Goal: Information Seeking & Learning: Learn about a topic

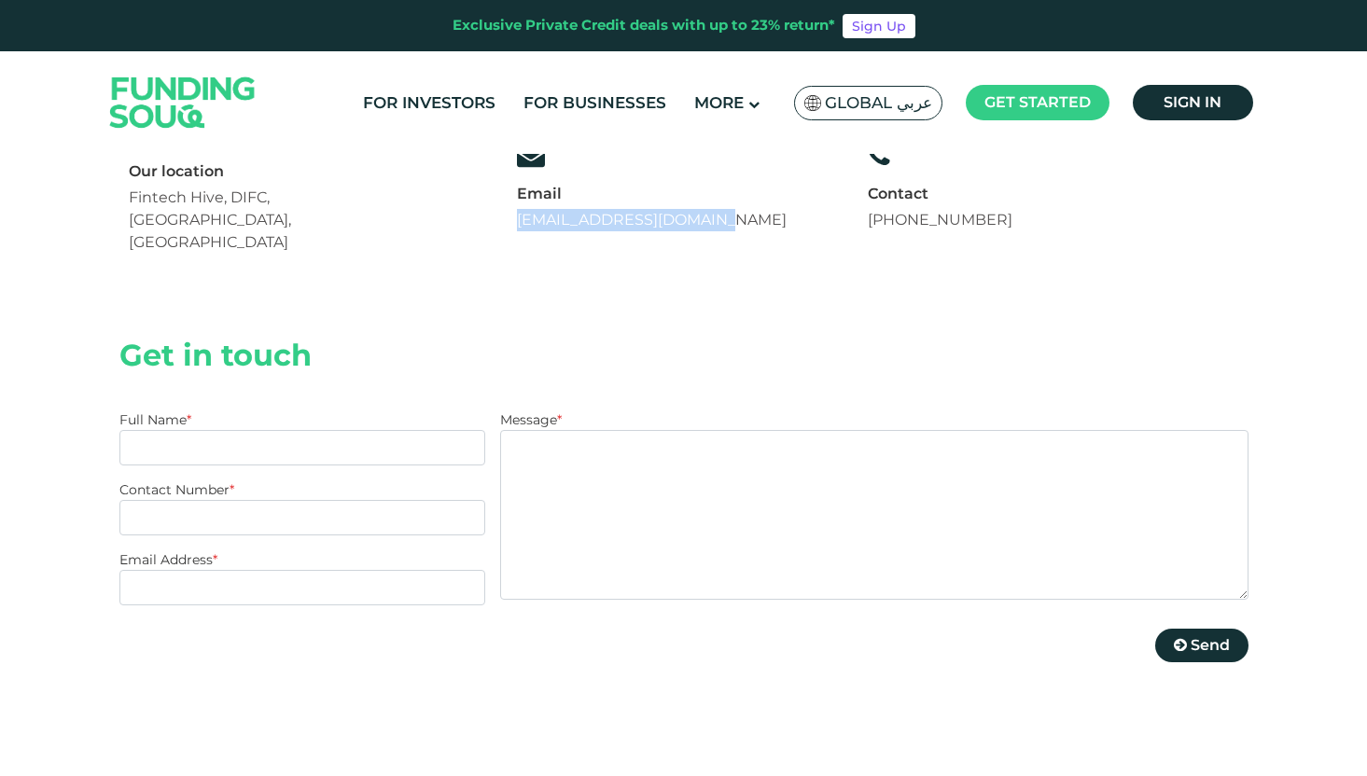
scroll to position [24, 0]
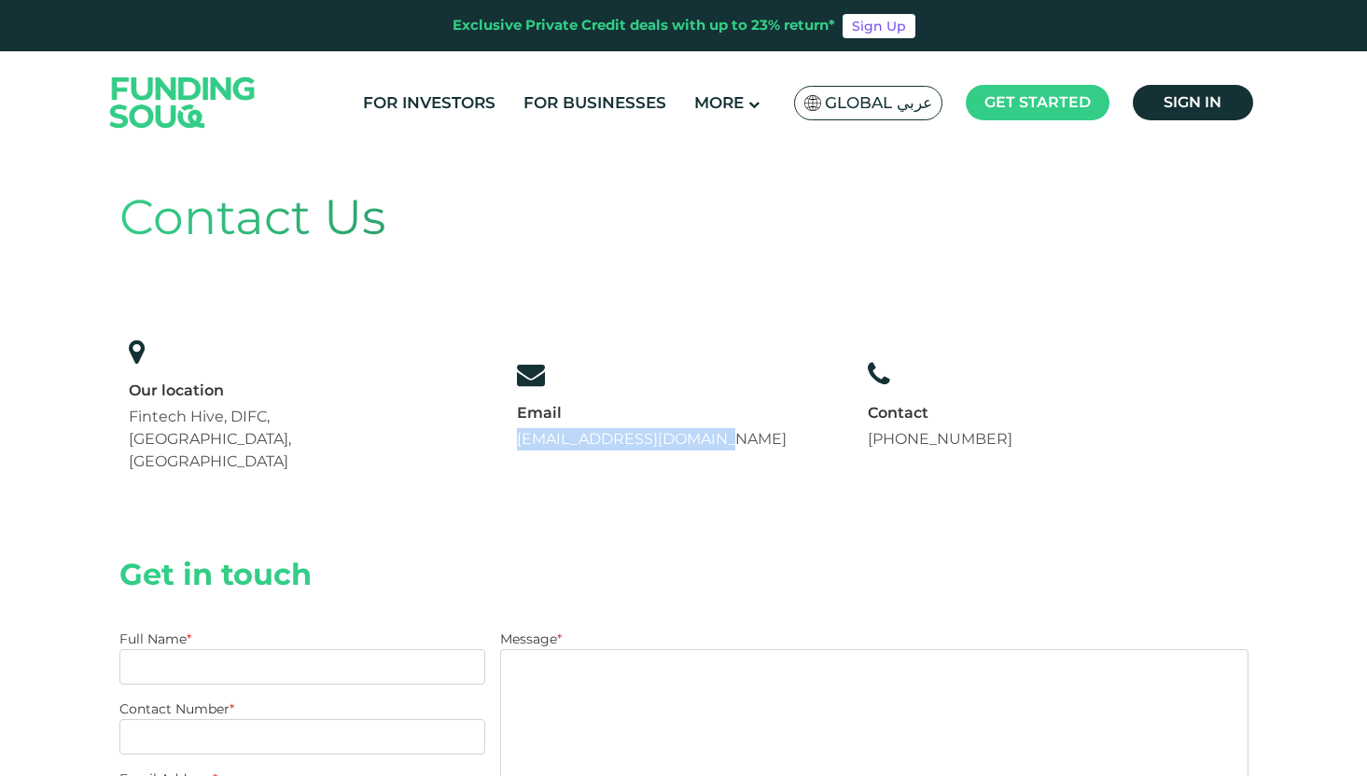
click at [196, 80] on img at bounding box center [182, 102] width 183 height 94
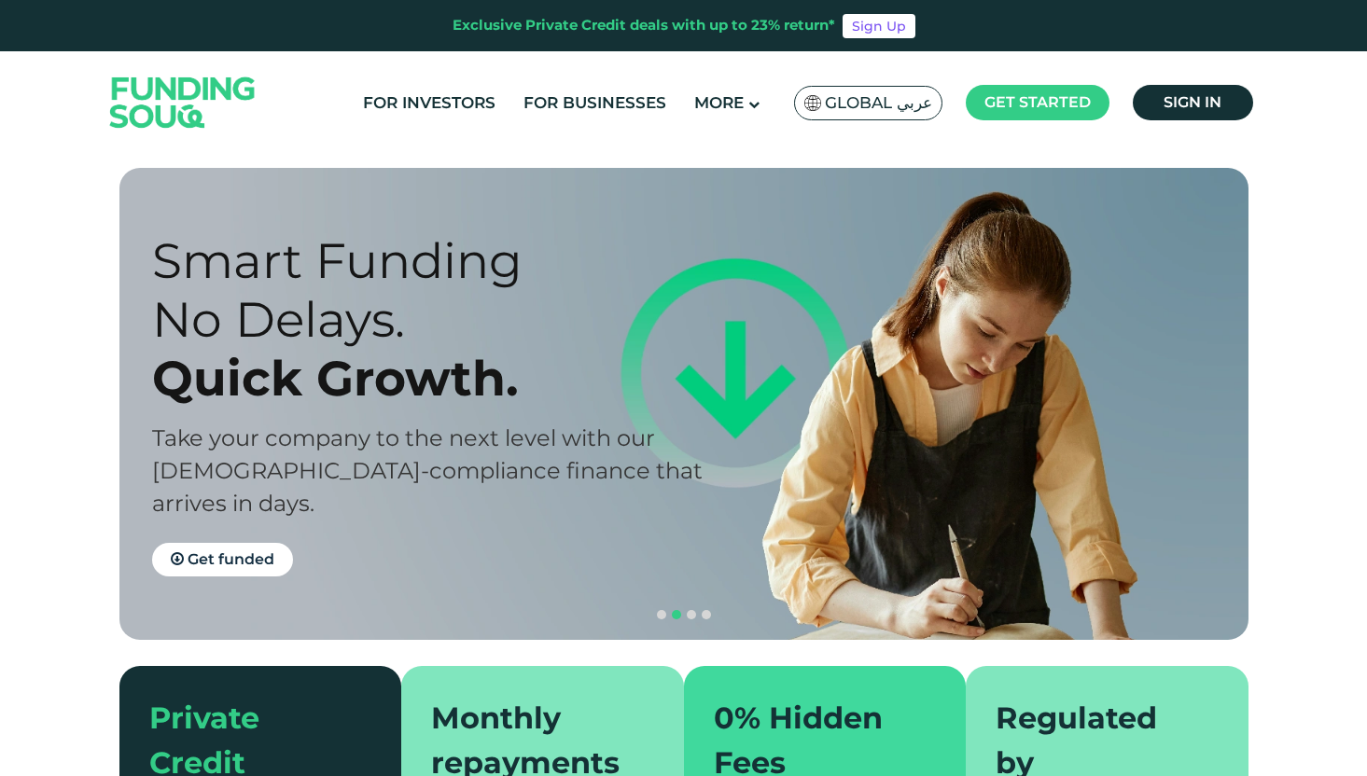
type tc-range-slider "4"
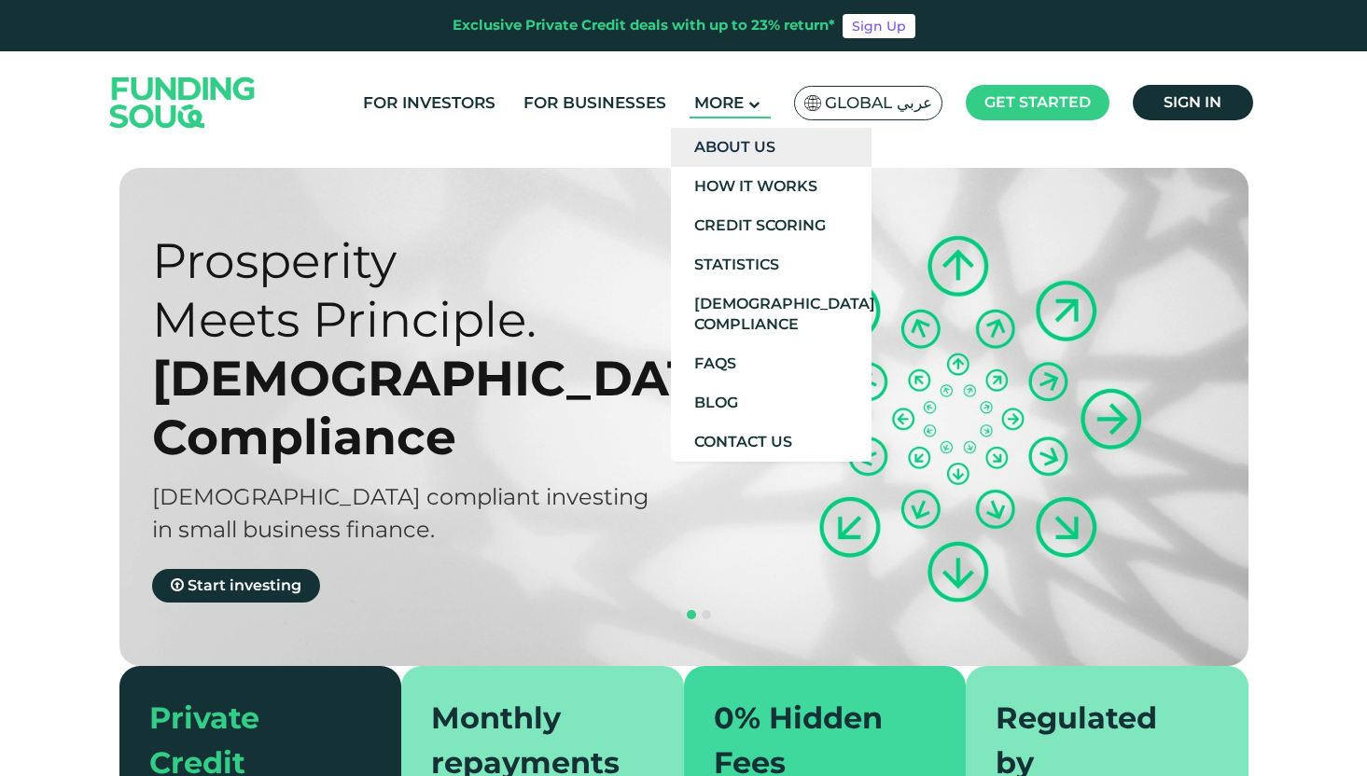
click at [732, 143] on link "About Us" at bounding box center [771, 147] width 201 height 39
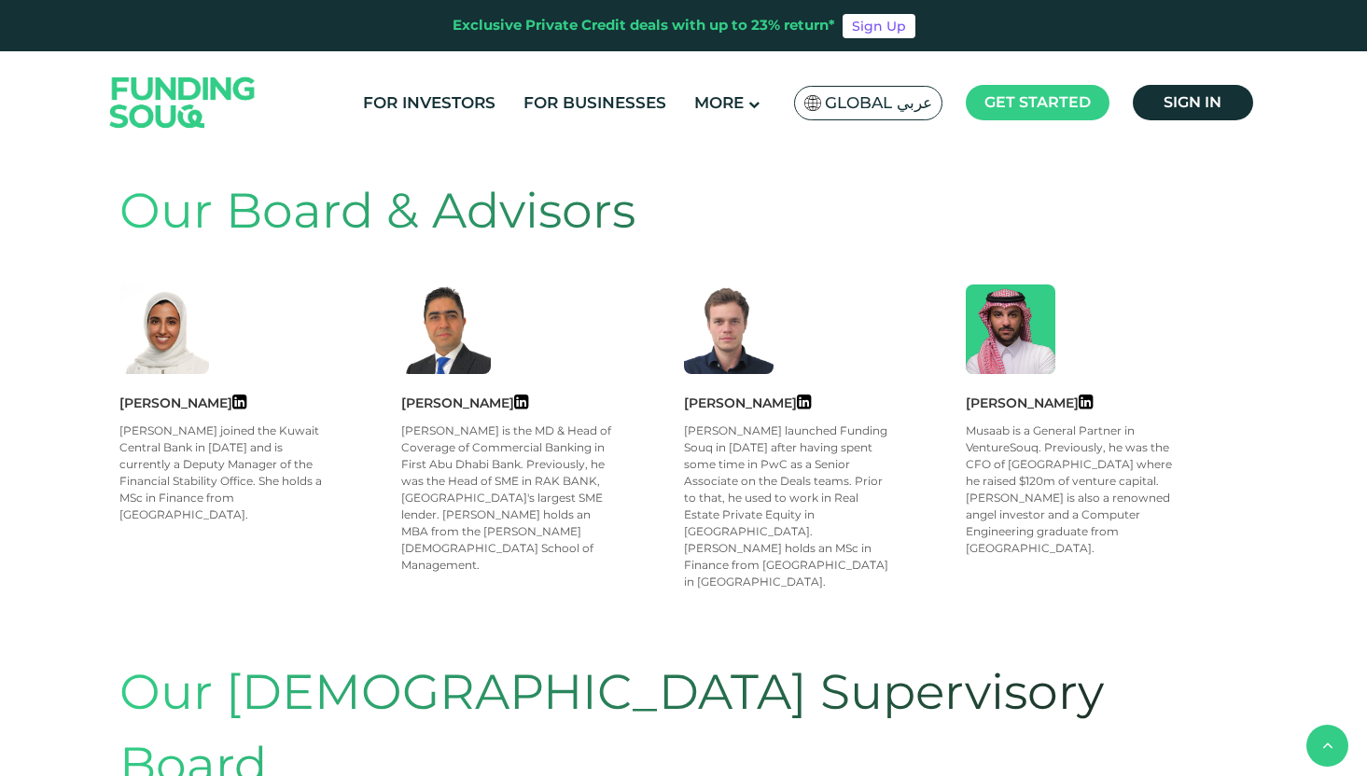
scroll to position [741, 0]
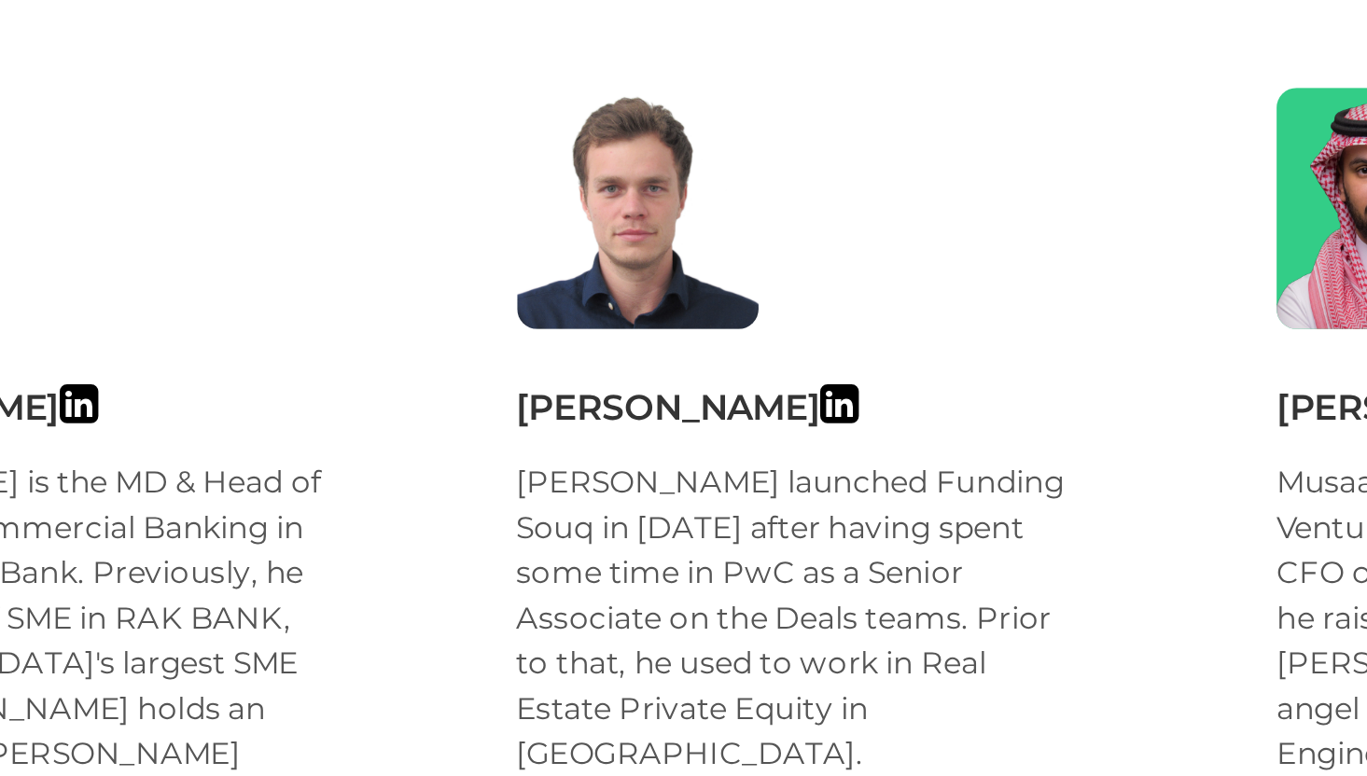
drag, startPoint x: 683, startPoint y: 400, endPoint x: 824, endPoint y: 397, distance: 140.9
click at [824, 397] on div "Martin Jaouni" at bounding box center [825, 401] width 283 height 21
drag, startPoint x: 683, startPoint y: 401, endPoint x: 777, endPoint y: 402, distance: 94.2
click at [777, 402] on div "Martin Jaouni" at bounding box center [825, 401] width 283 height 21
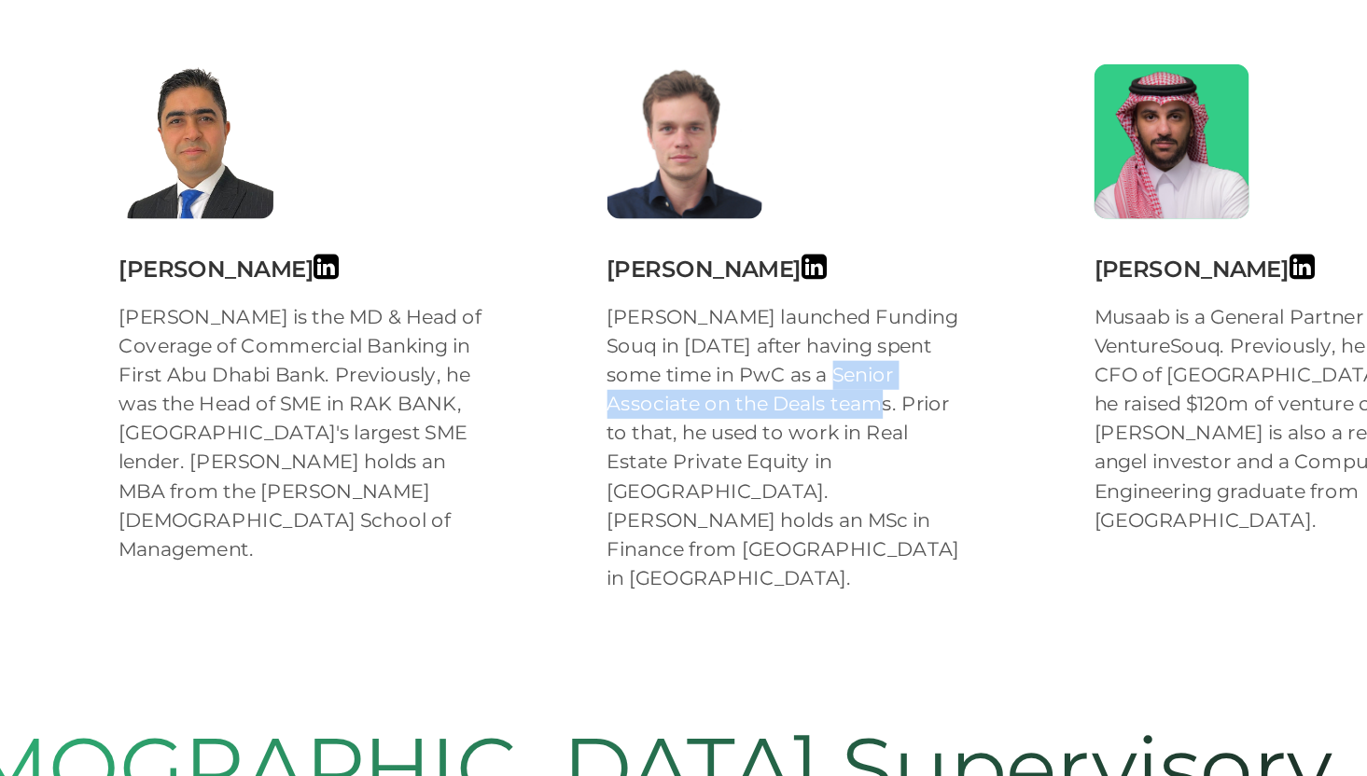
drag, startPoint x: 721, startPoint y: 455, endPoint x: 718, endPoint y: 480, distance: 24.4
click at [717, 480] on div "Martin launched Funding Souq in 2020 after having spent some time in PwC as a S…" at bounding box center [790, 505] width 212 height 168
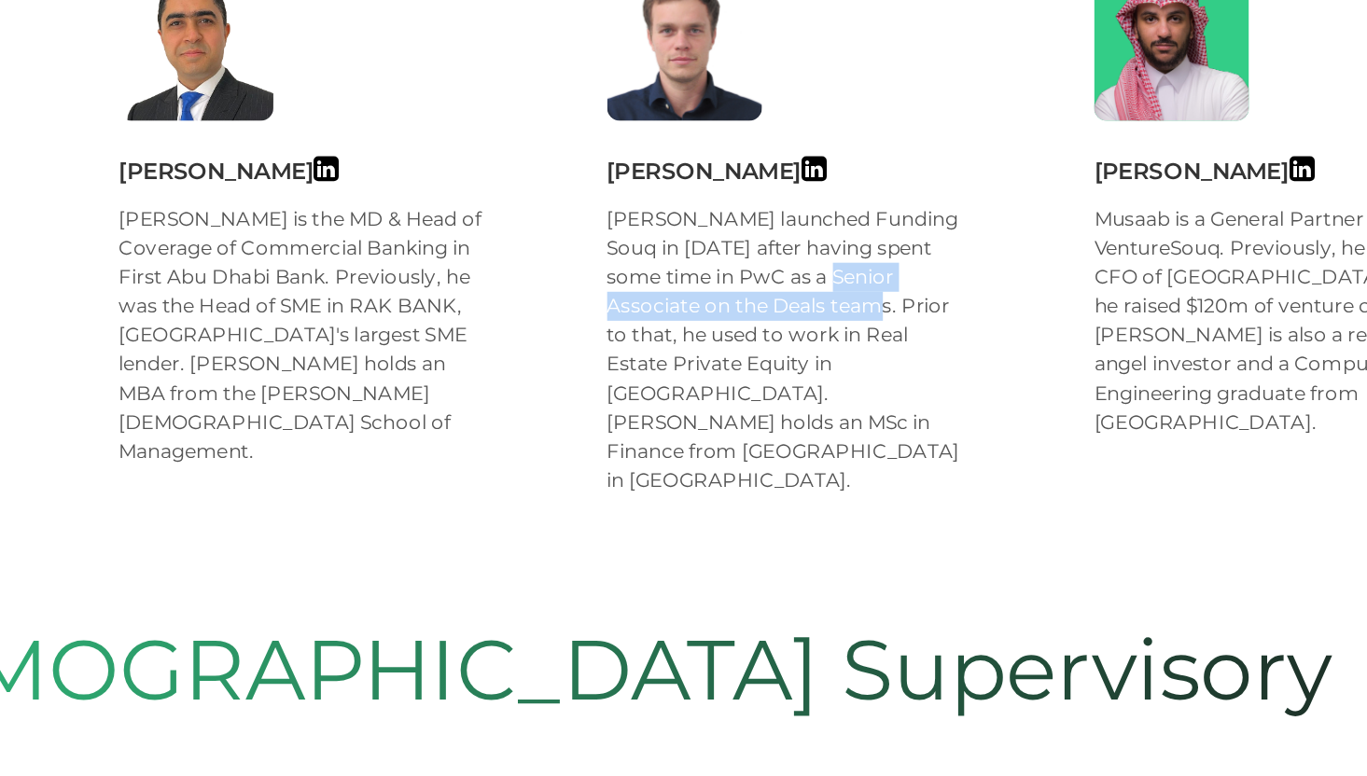
click at [718, 536] on div "Martin launched Funding Souq in 2020 after having spent some time in PwC as a S…" at bounding box center [790, 505] width 212 height 168
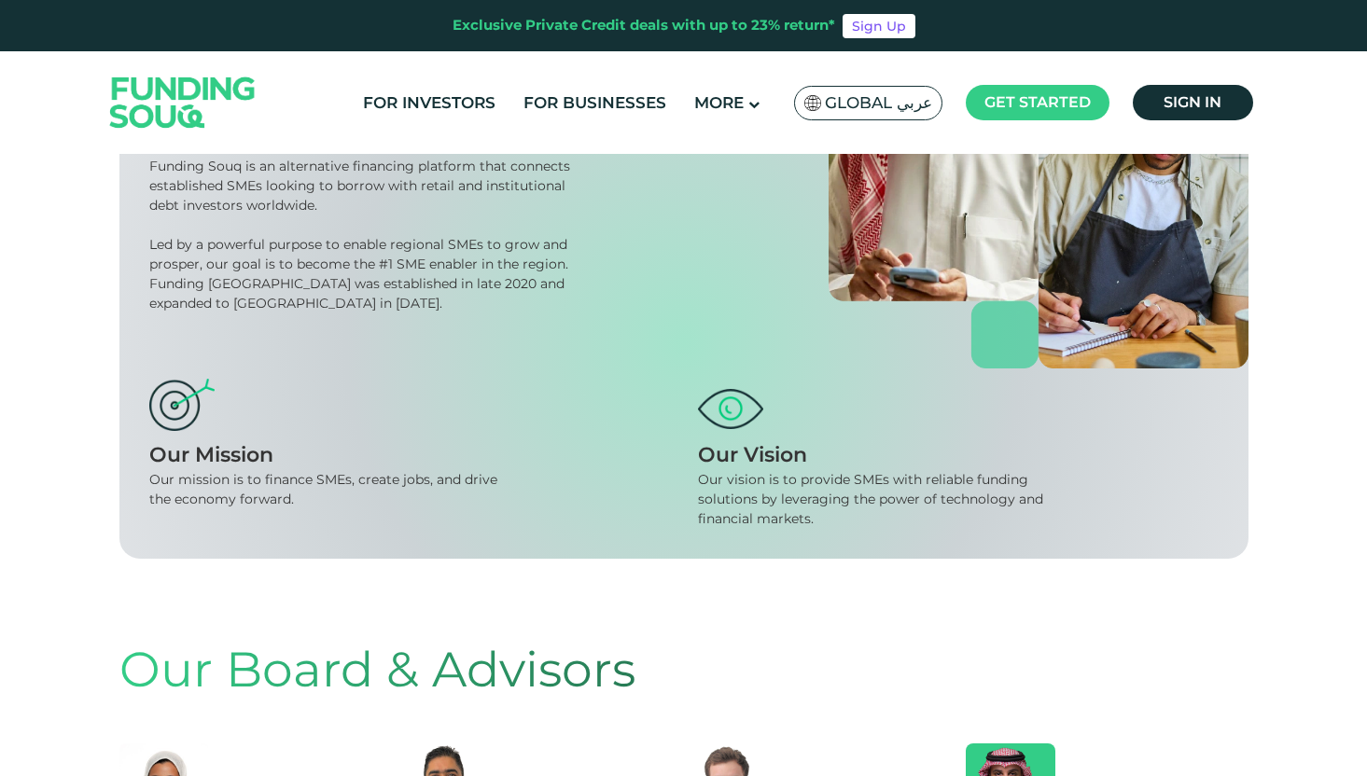
scroll to position [0, 0]
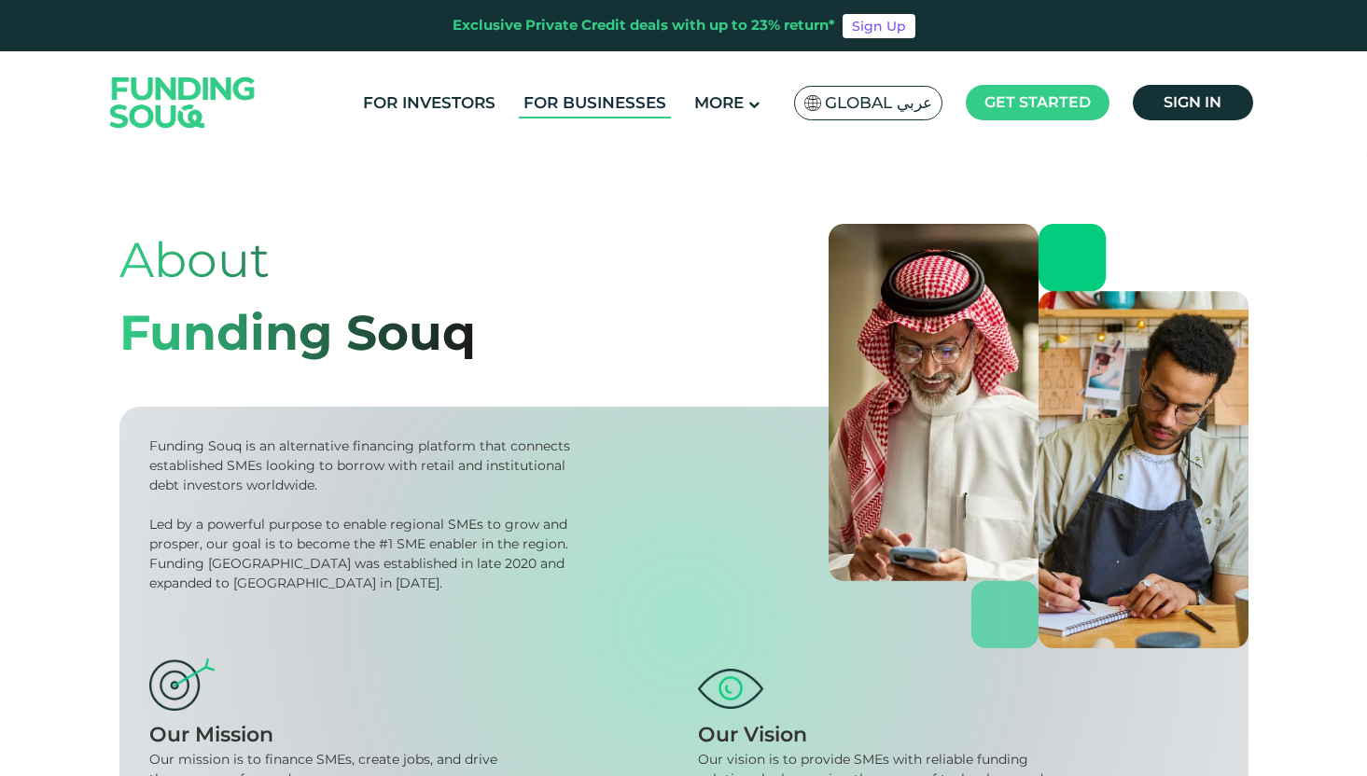
click at [519, 109] on link "For Businesses" at bounding box center [595, 103] width 152 height 31
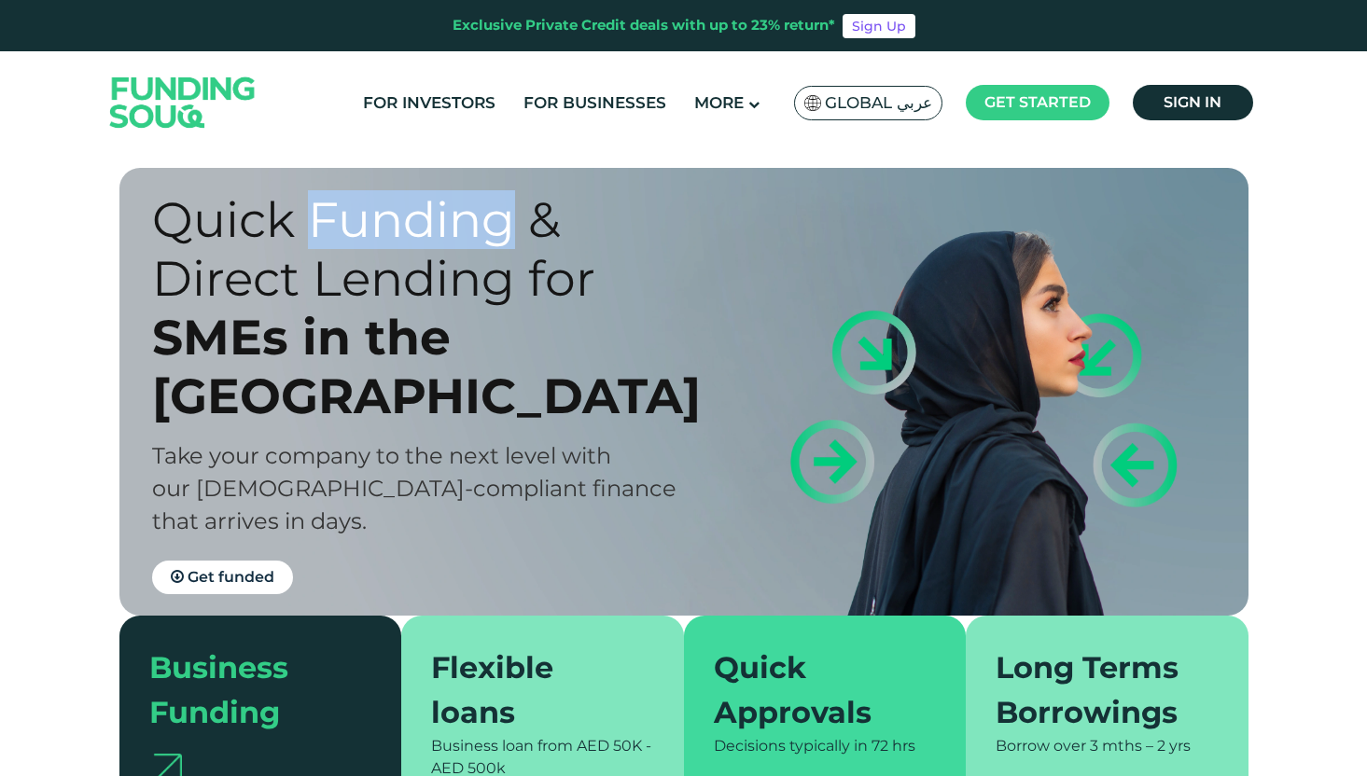
drag, startPoint x: 318, startPoint y: 263, endPoint x: 508, endPoint y: 278, distance: 190.9
click at [508, 278] on div "Quick Funding & Direct Lending for" at bounding box center [434, 249] width 564 height 118
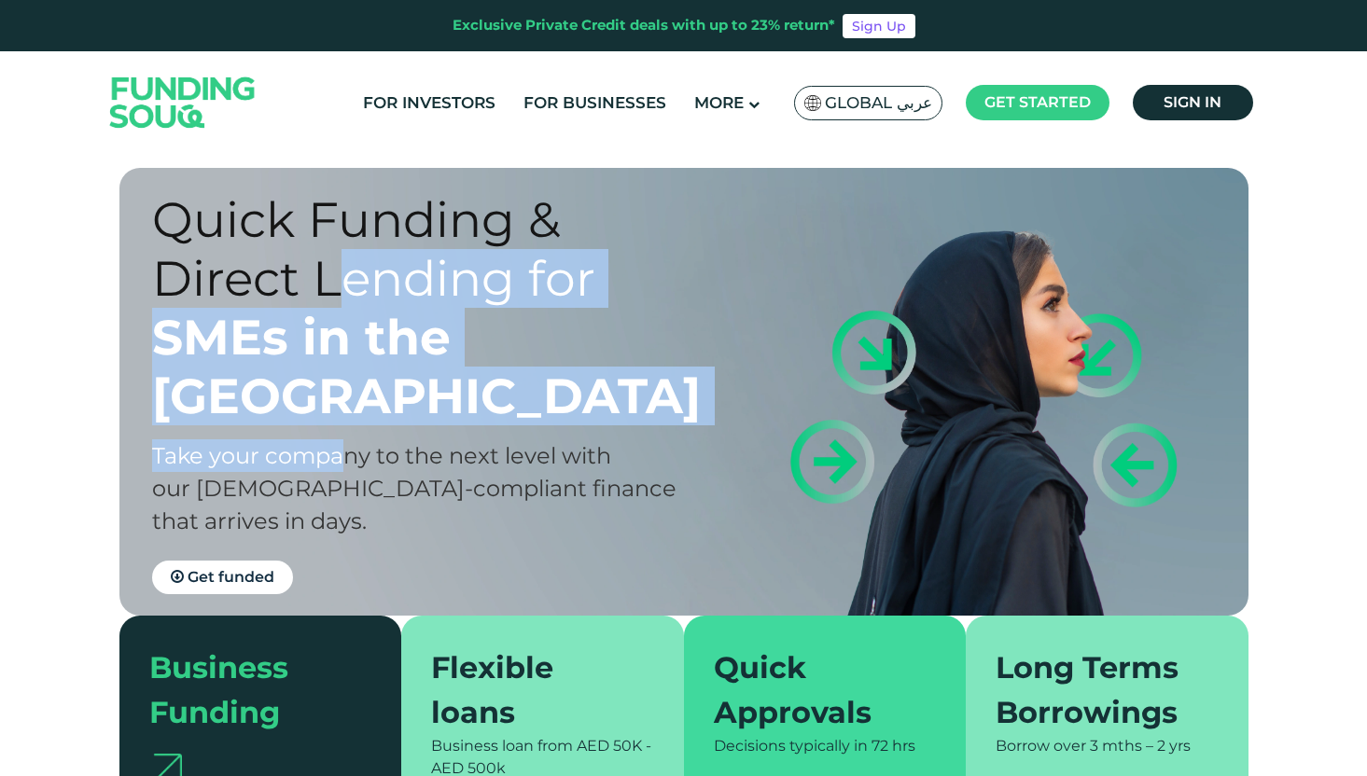
drag, startPoint x: 340, startPoint y: 346, endPoint x: 347, endPoint y: 448, distance: 102.0
click at [347, 449] on div "Quick Funding & Direct Lending for SMEs in the UAE Take your company to the nex…" at bounding box center [434, 392] width 564 height 404
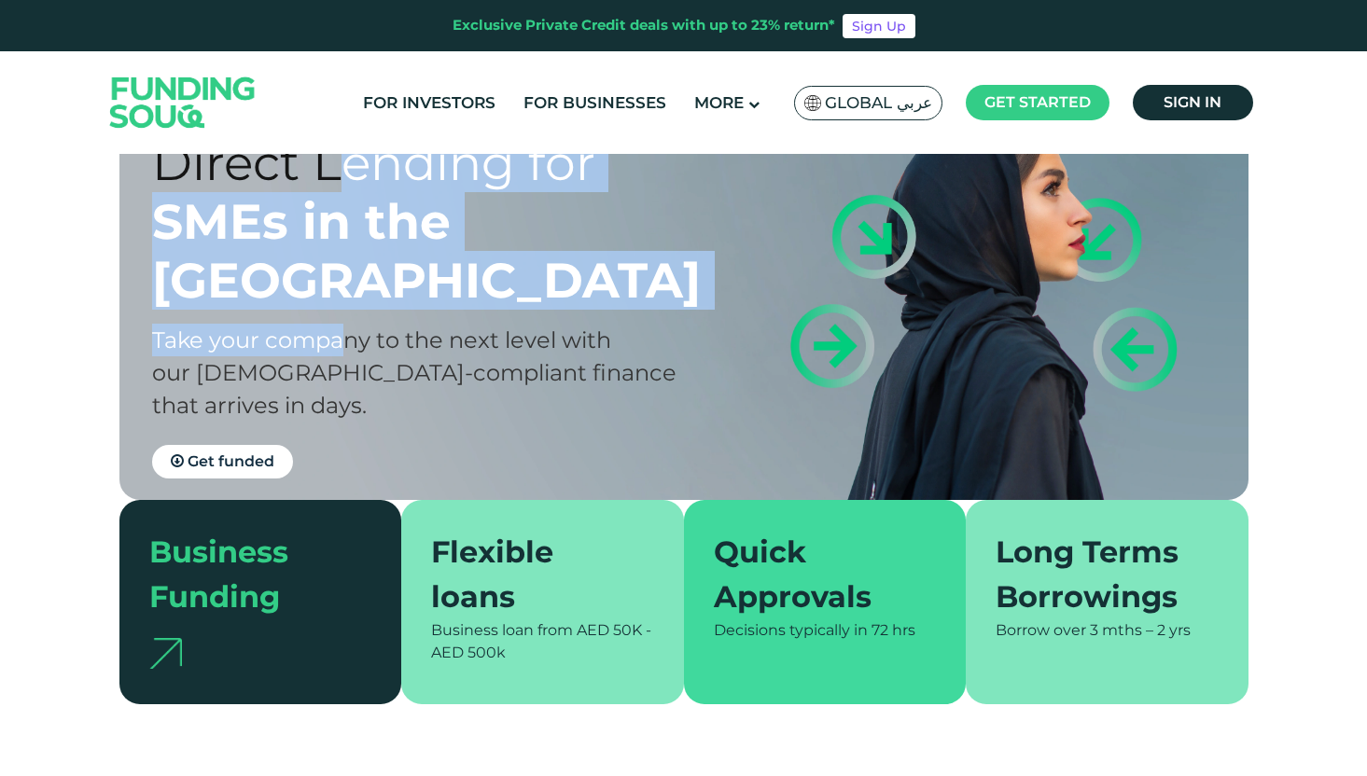
scroll to position [152, 0]
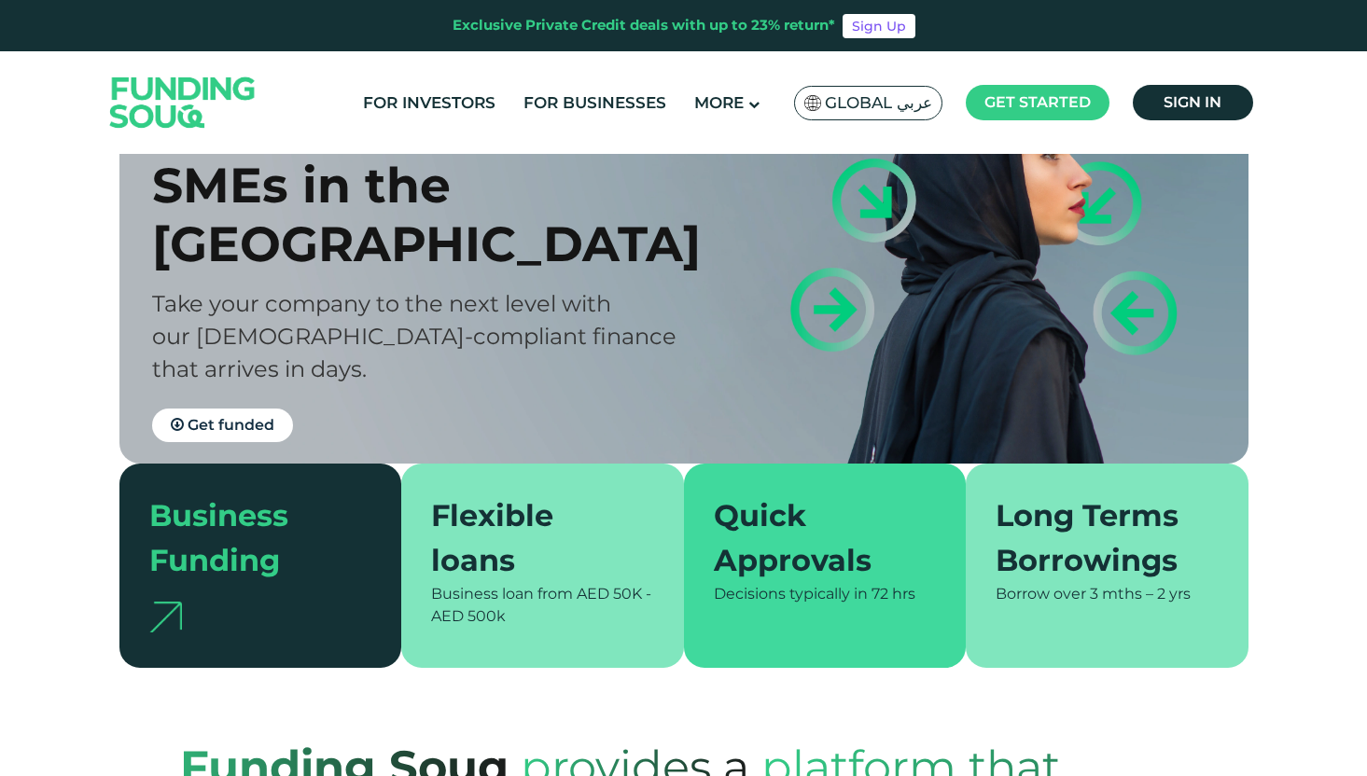
click at [360, 330] on span "Take your company to the next level with our Shariah-compliant finance that arr…" at bounding box center [414, 336] width 524 height 92
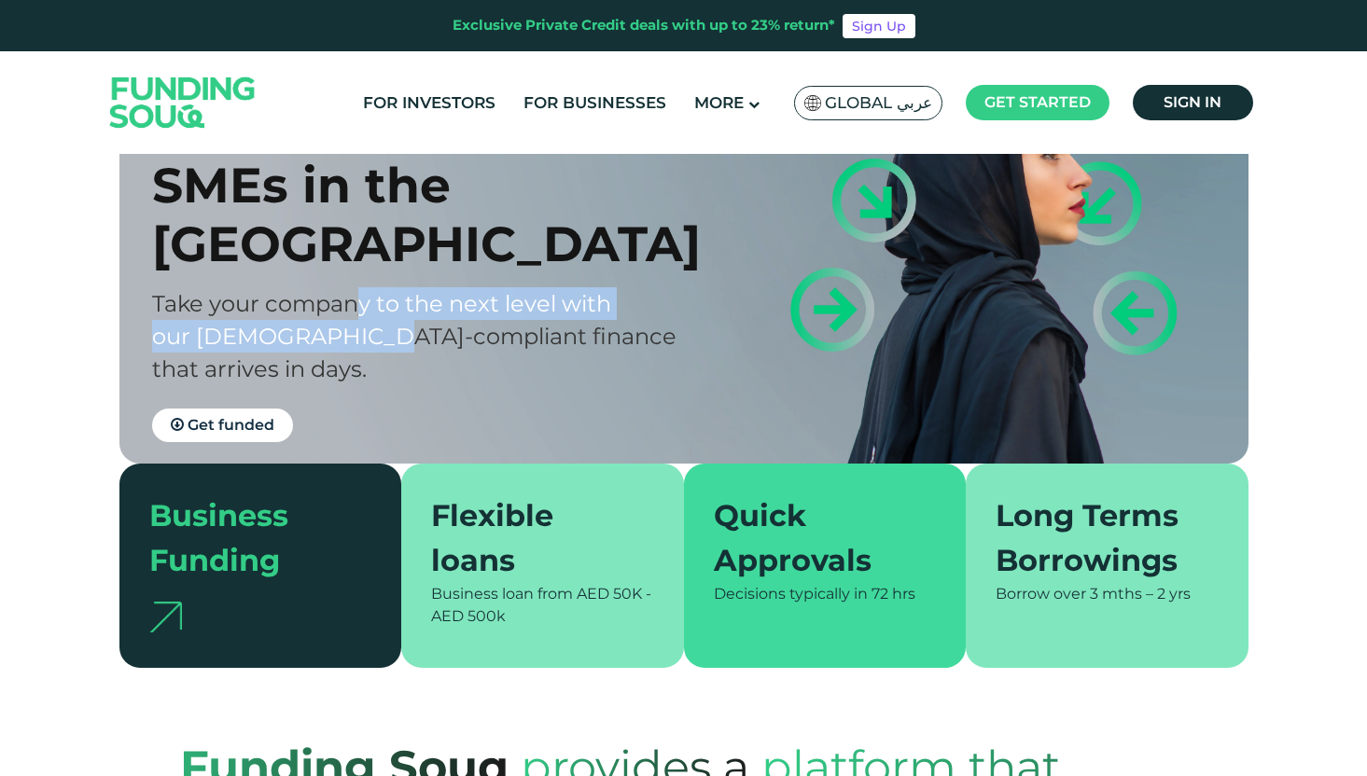
drag, startPoint x: 360, startPoint y: 286, endPoint x: 358, endPoint y: 327, distance: 40.2
click at [358, 327] on span "Take your company to the next level with our Shariah-compliant finance that arr…" at bounding box center [414, 336] width 524 height 92
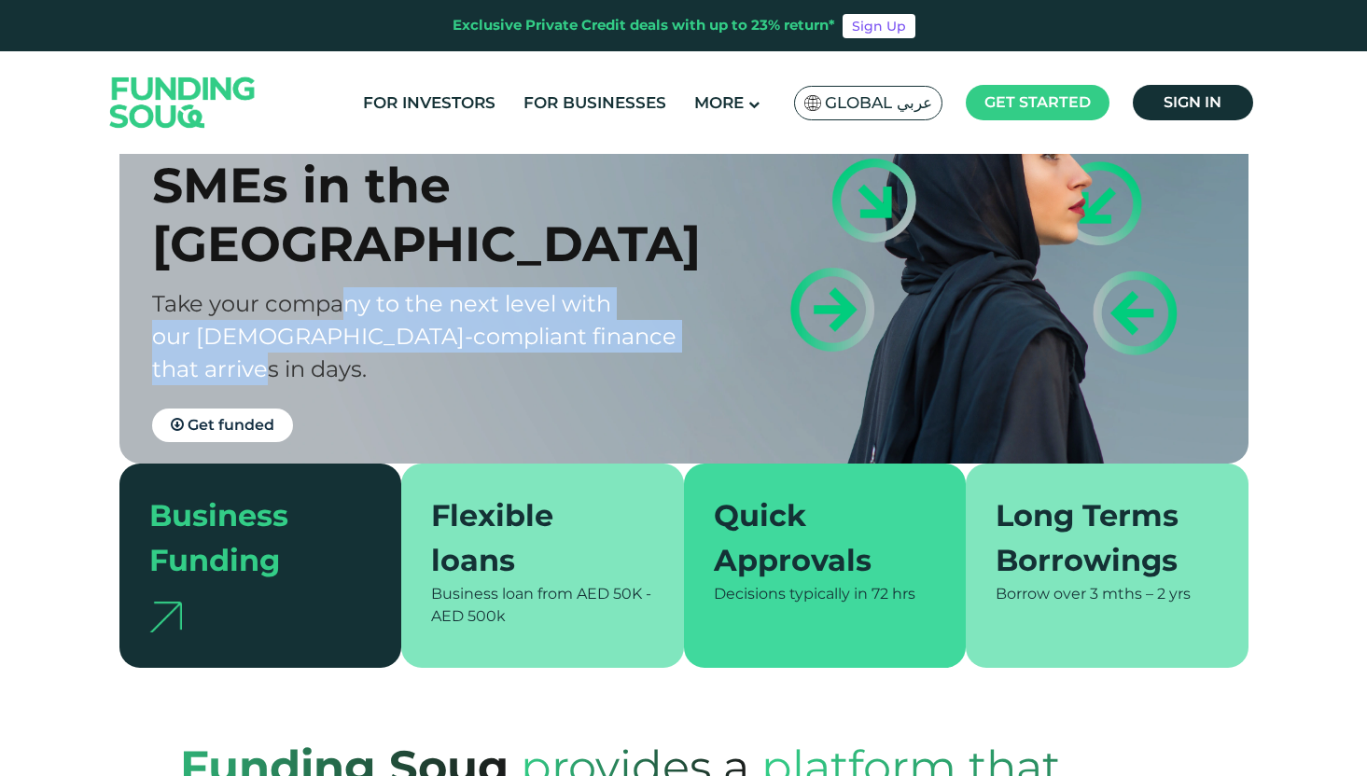
drag, startPoint x: 348, startPoint y: 301, endPoint x: 349, endPoint y: 358, distance: 56.9
click at [349, 358] on div "Quick Funding & Direct Lending for SMEs in the UAE Take your company to the nex…" at bounding box center [434, 240] width 564 height 404
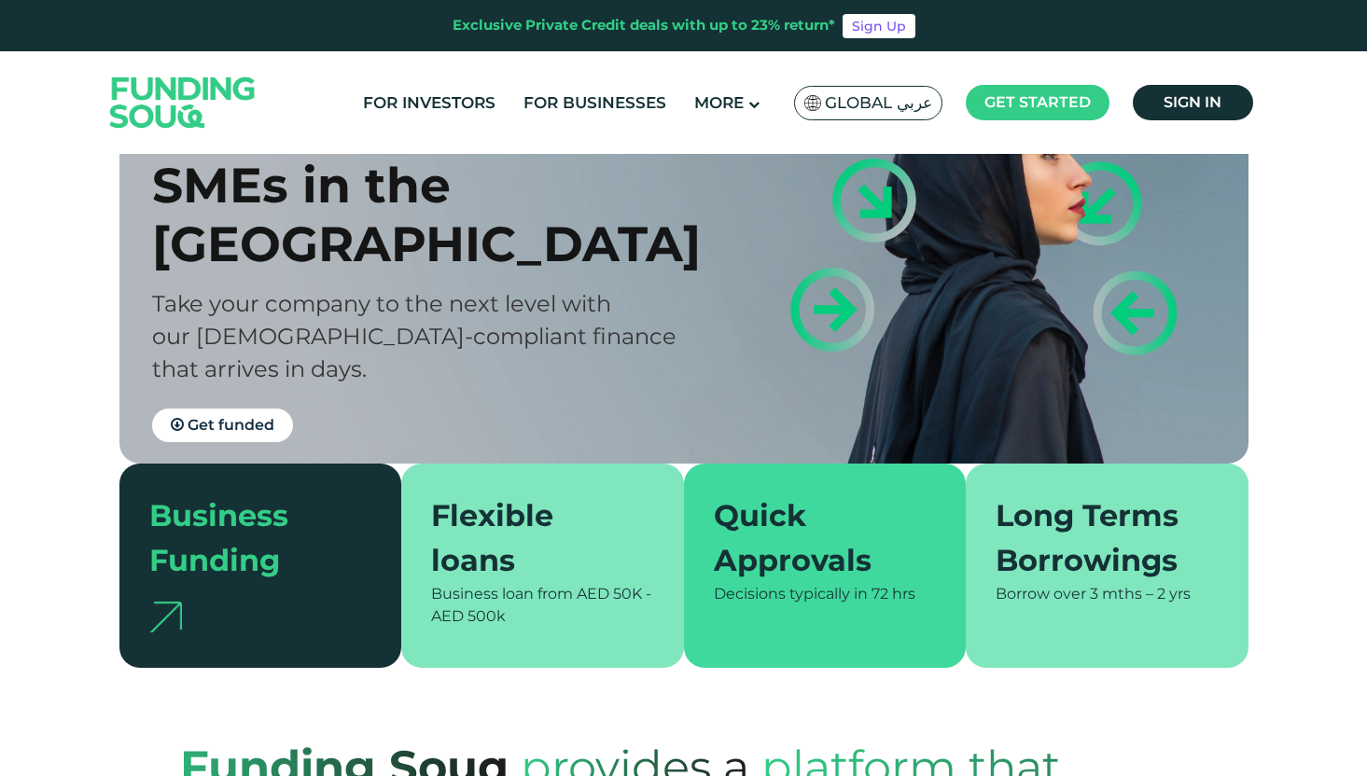
click at [349, 363] on div "Quick Funding & Direct Lending for SMEs in the UAE Take your company to the nex…" at bounding box center [434, 240] width 564 height 404
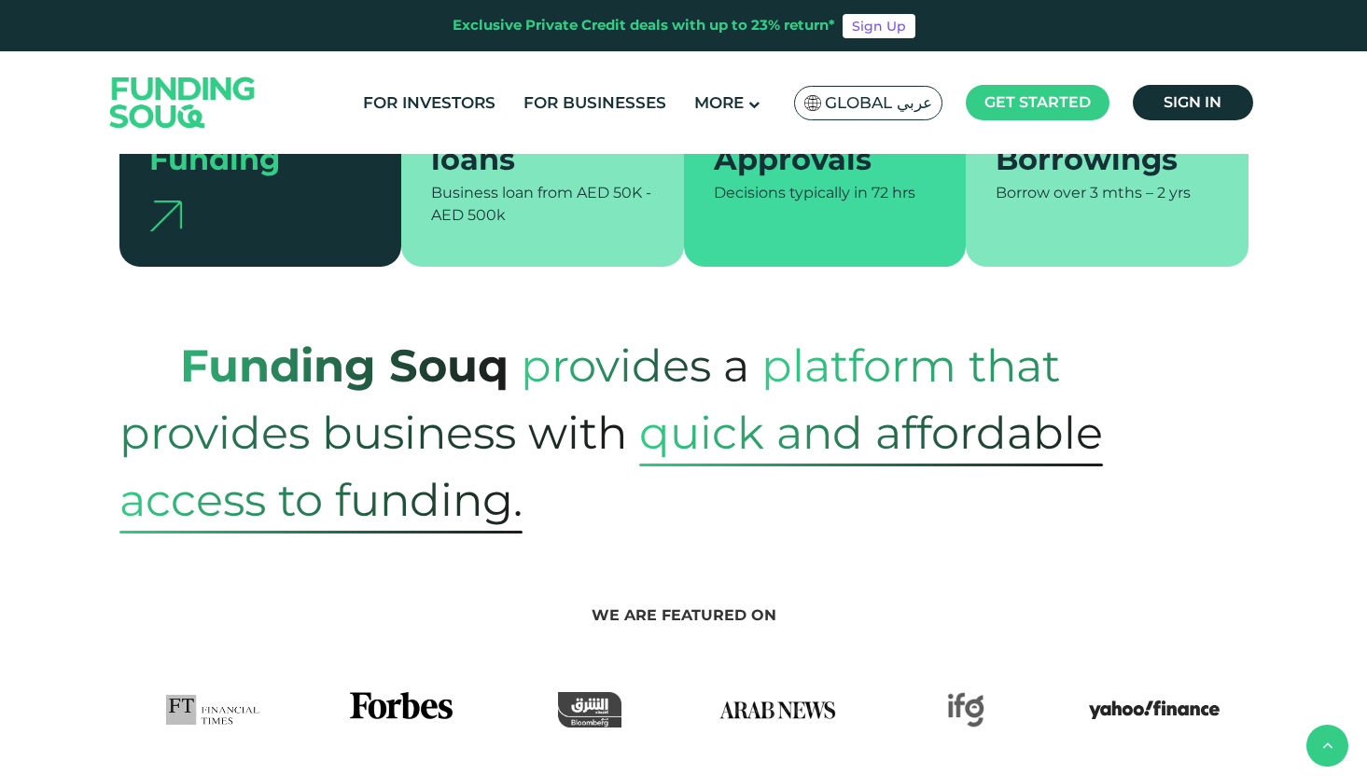
scroll to position [576, 0]
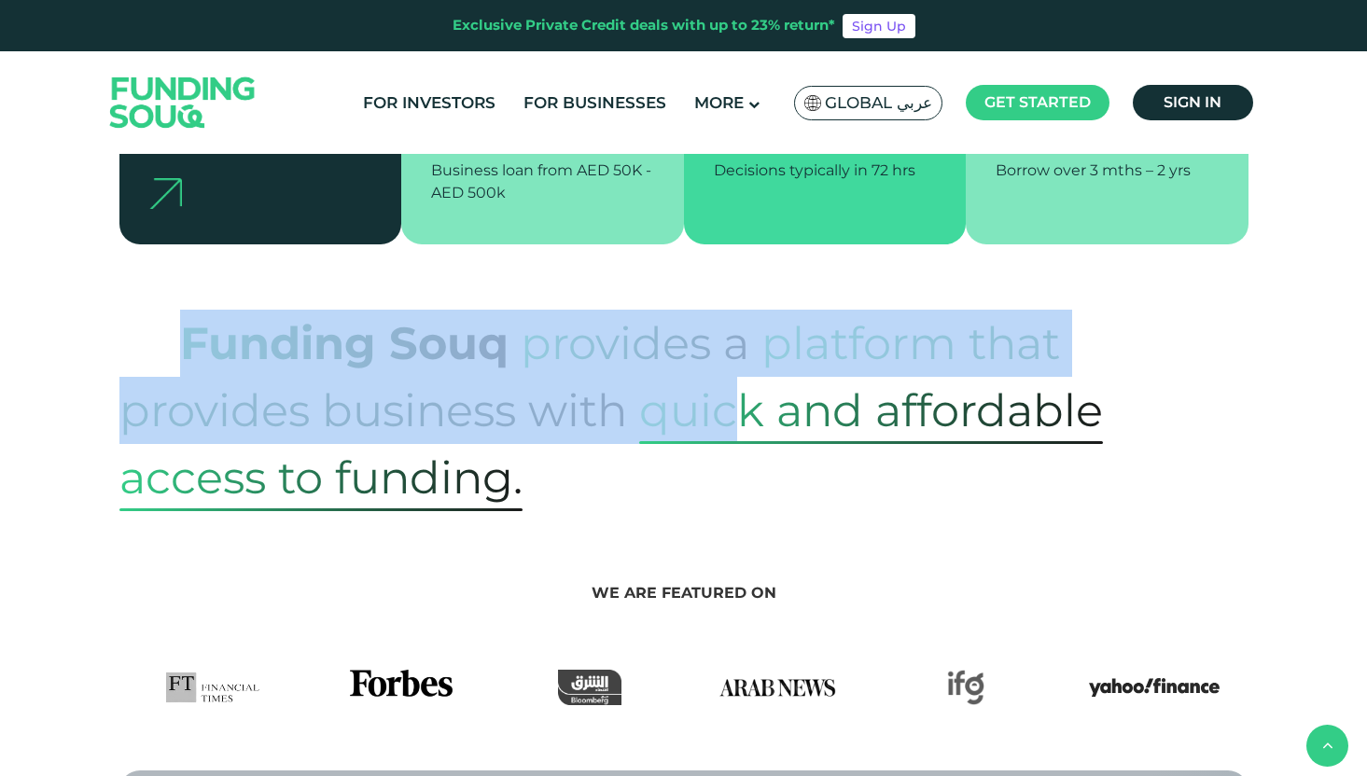
drag, startPoint x: 174, startPoint y: 329, endPoint x: 744, endPoint y: 383, distance: 571.7
click at [744, 383] on p "Funding Souq provides a platform that provides business with quick and affordab…" at bounding box center [683, 411] width 1129 height 202
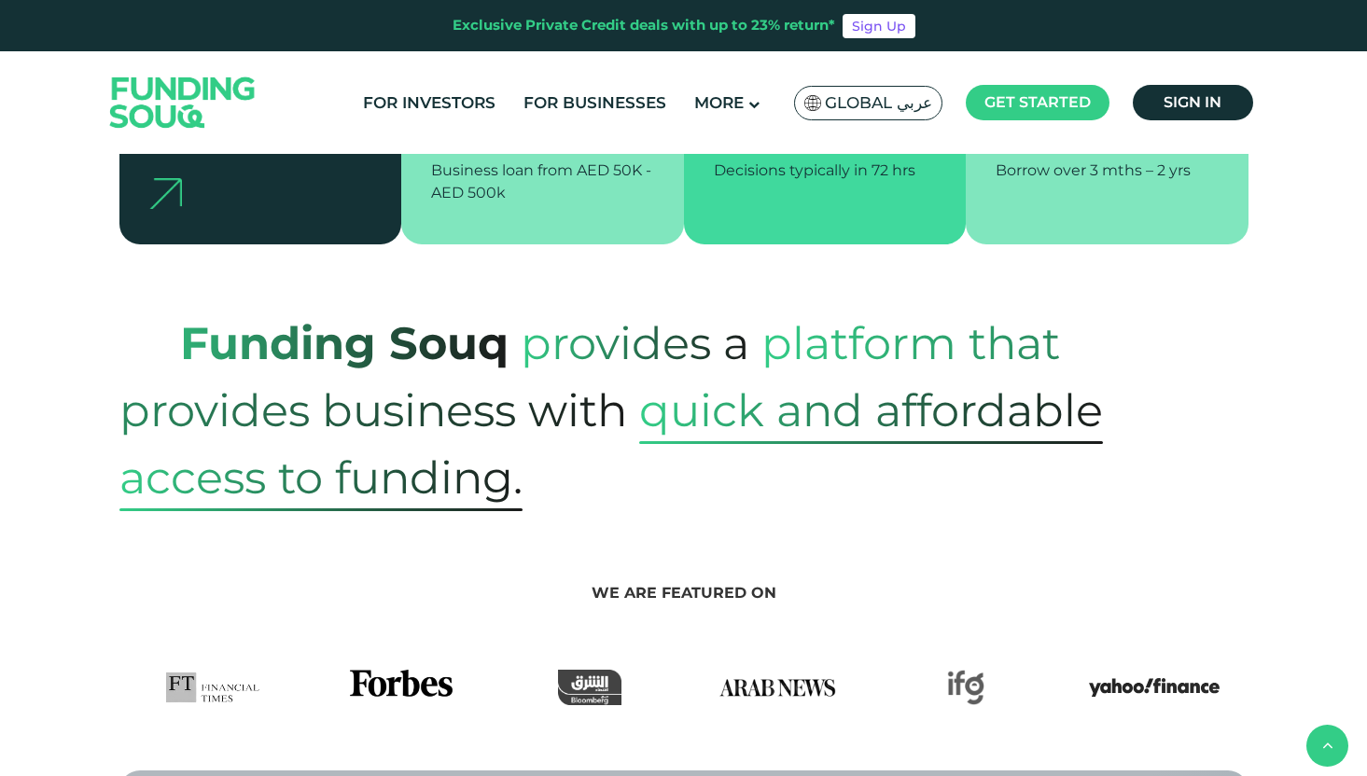
click at [578, 447] on span "platform that provides business with" at bounding box center [589, 377] width 940 height 159
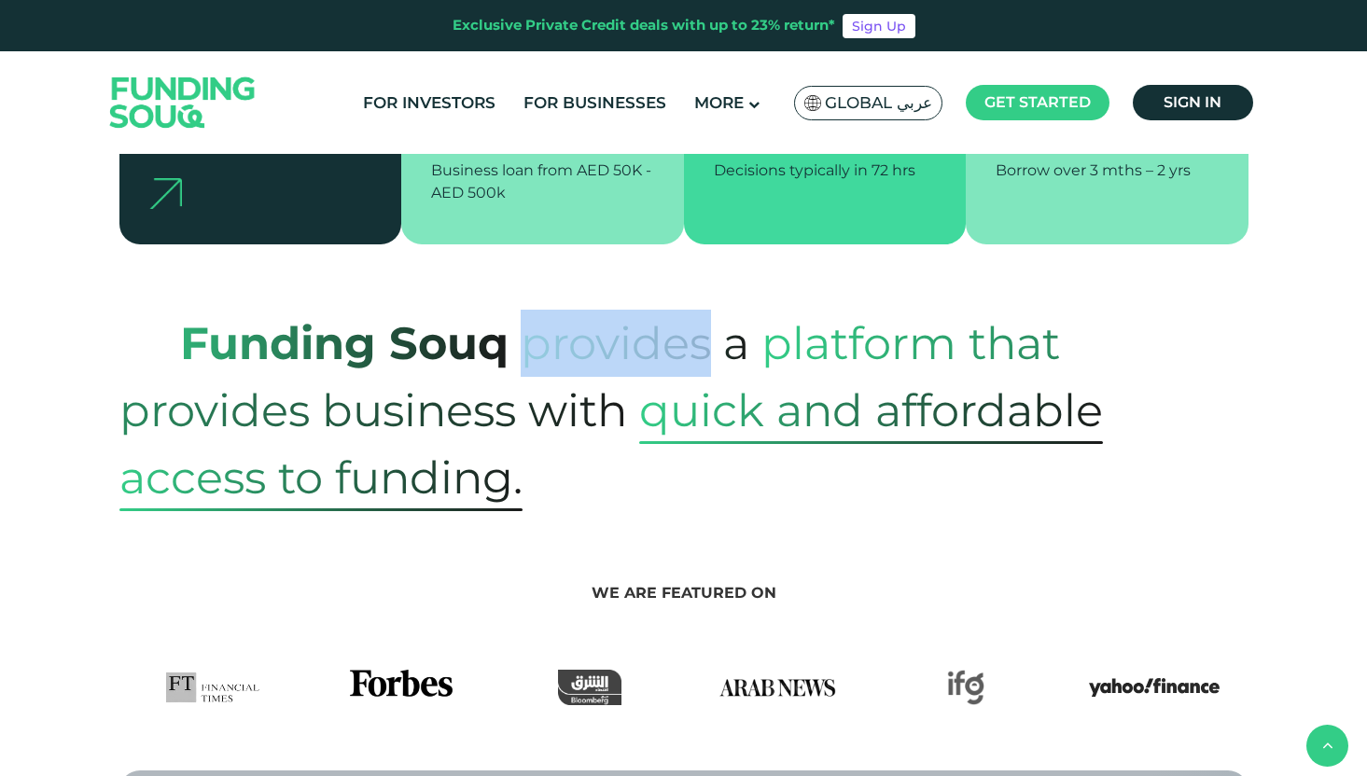
drag, startPoint x: 523, startPoint y: 360, endPoint x: 709, endPoint y: 360, distance: 185.7
click at [709, 360] on span "provides a" at bounding box center [635, 343] width 229 height 91
drag, startPoint x: 527, startPoint y: 360, endPoint x: 756, endPoint y: 355, distance: 228.6
click at [758, 355] on p "Funding Souq provides a platform that provides business with quick and affordab…" at bounding box center [683, 411] width 1129 height 202
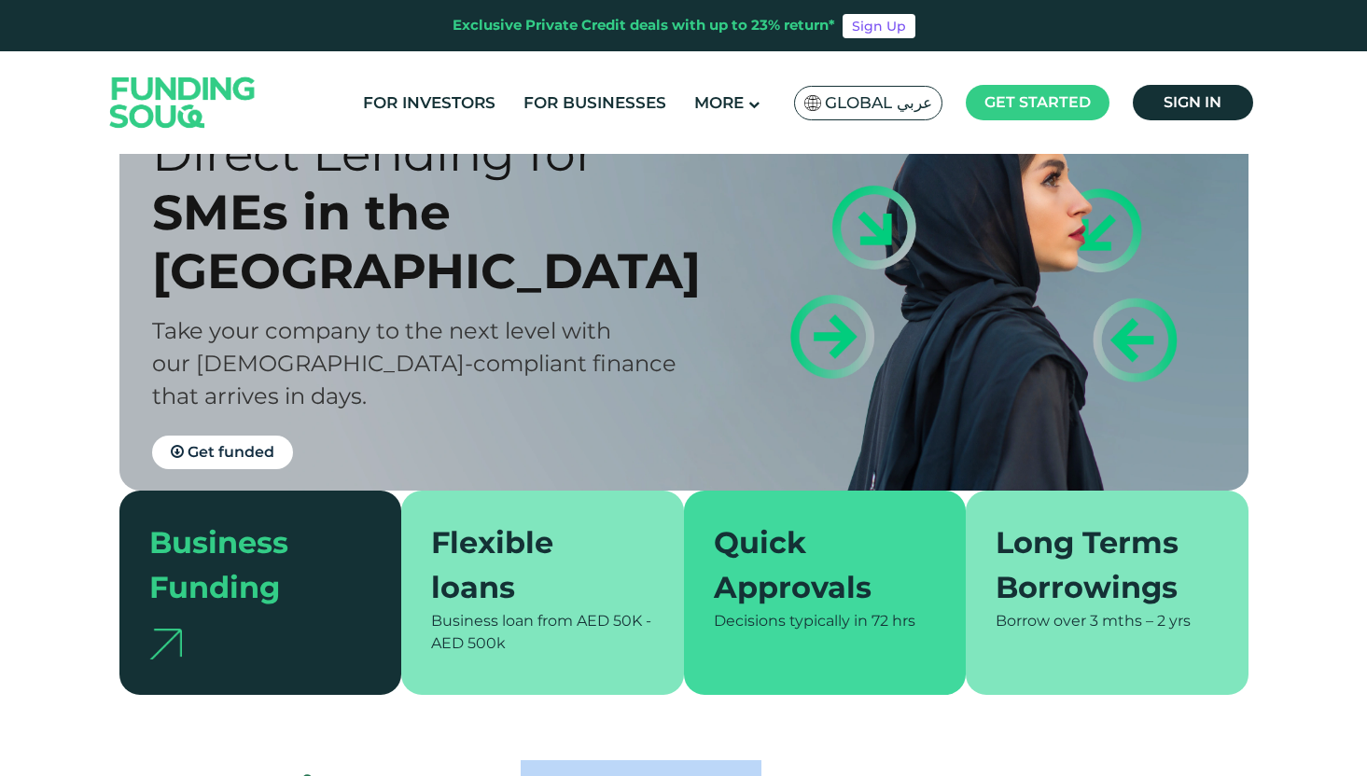
scroll to position [0, 0]
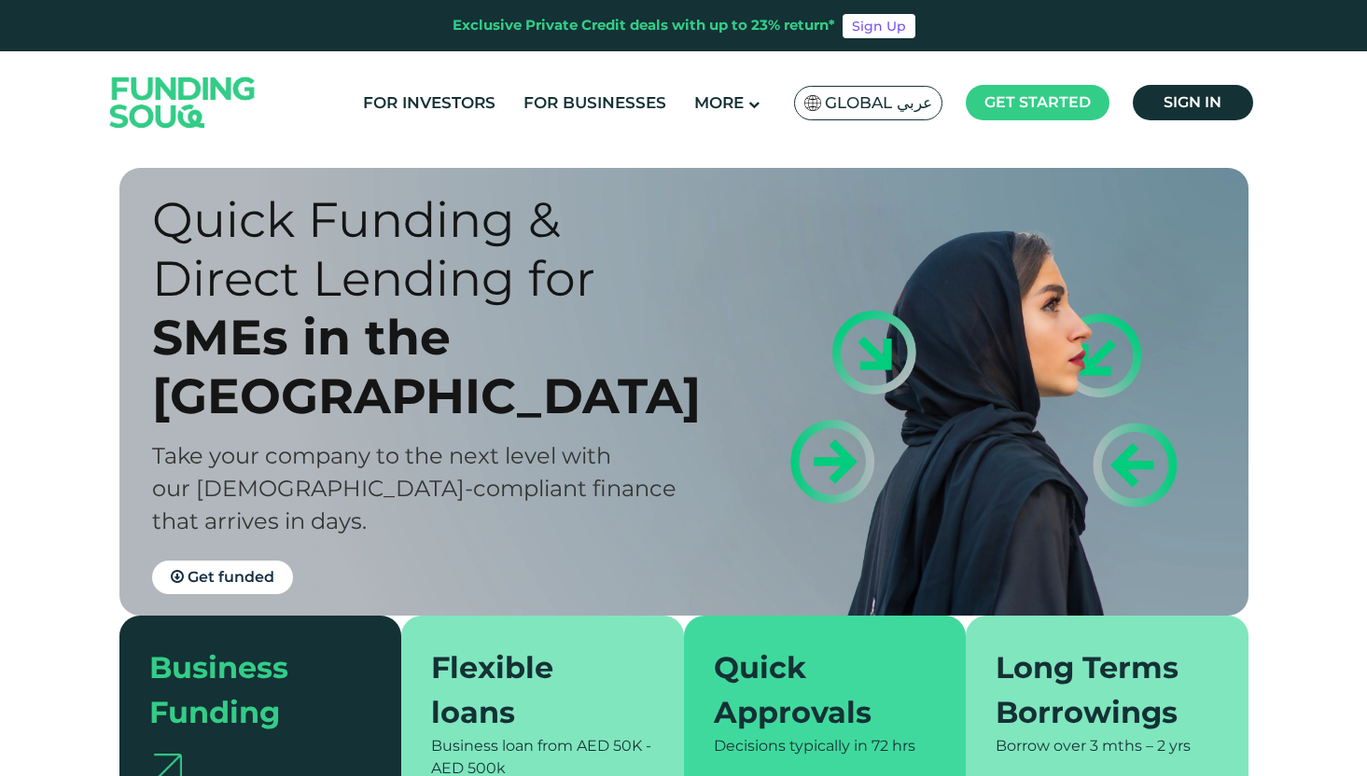
click at [146, 64] on img at bounding box center [182, 102] width 183 height 94
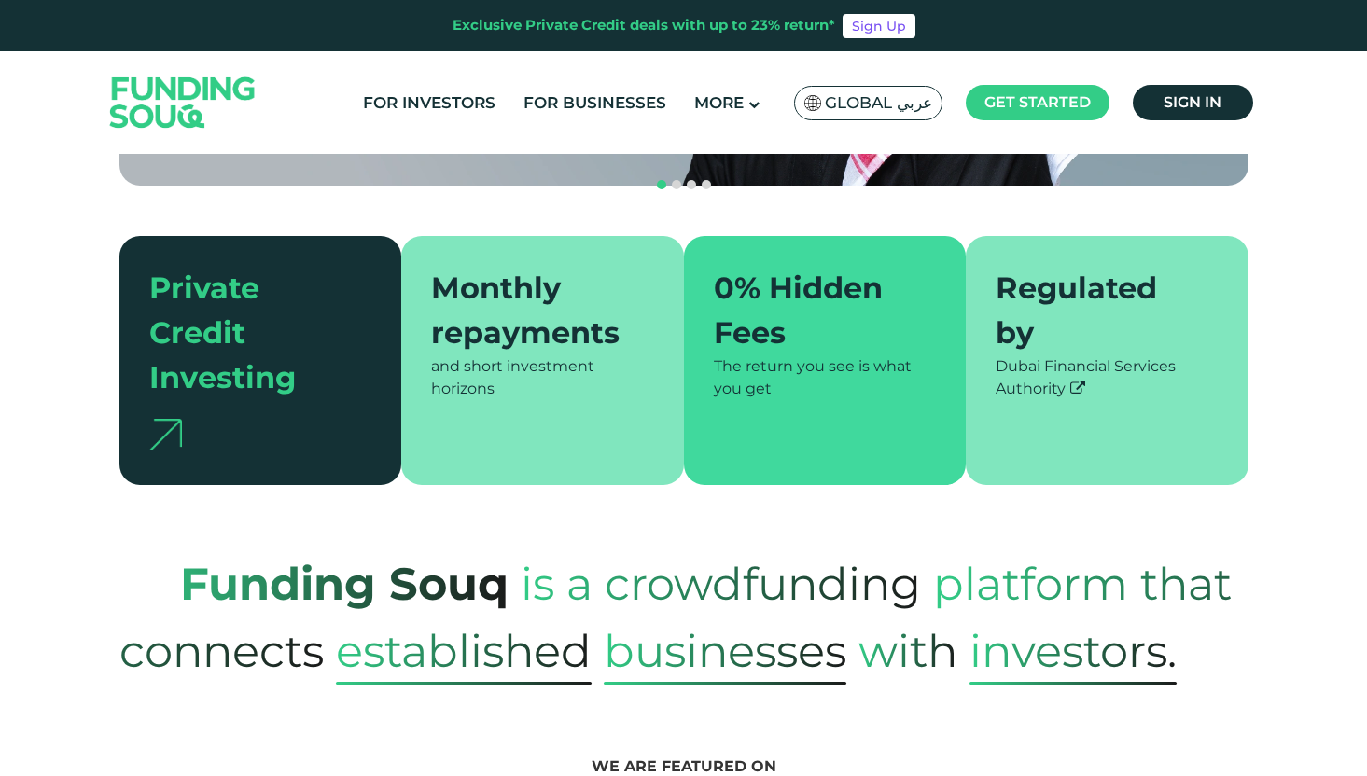
scroll to position [260, 0]
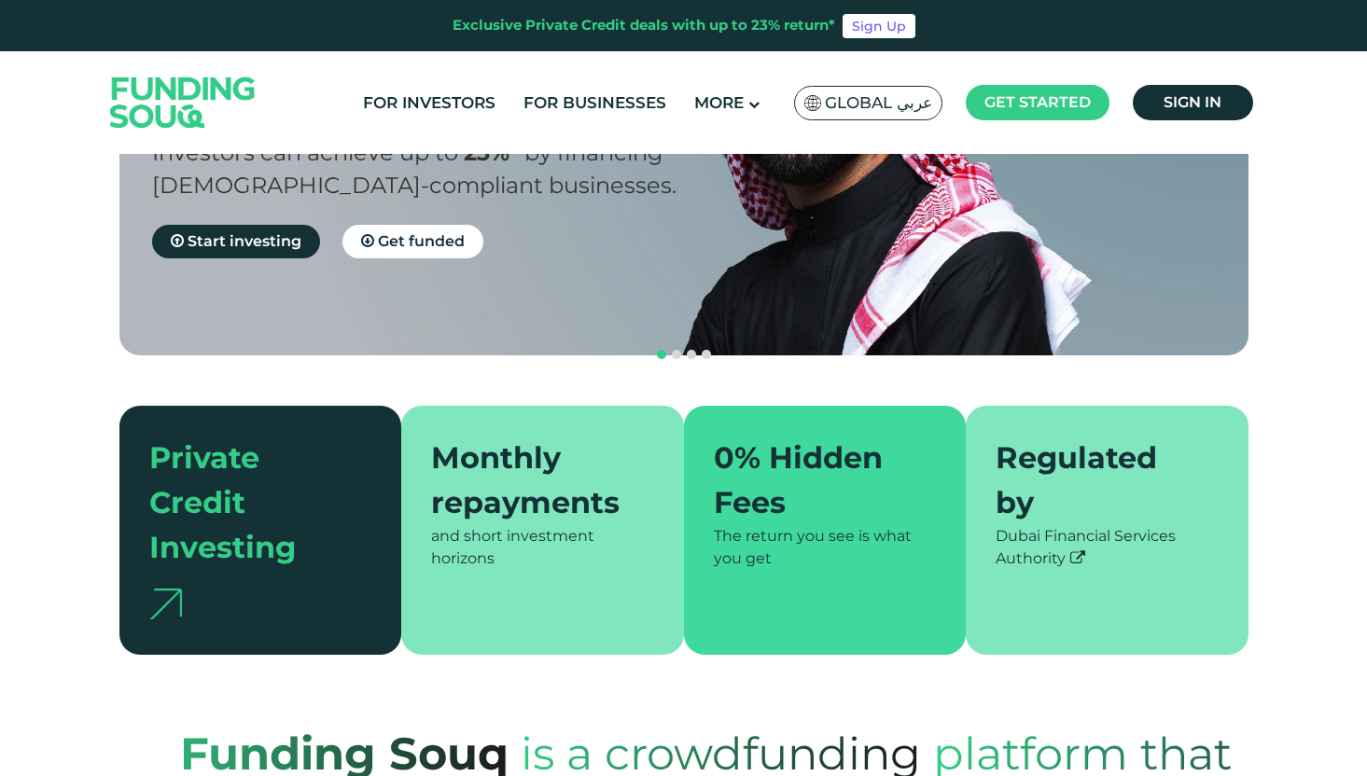
type tc-range-slider "4"
click at [681, 347] on button "navigation" at bounding box center [676, 354] width 15 height 15
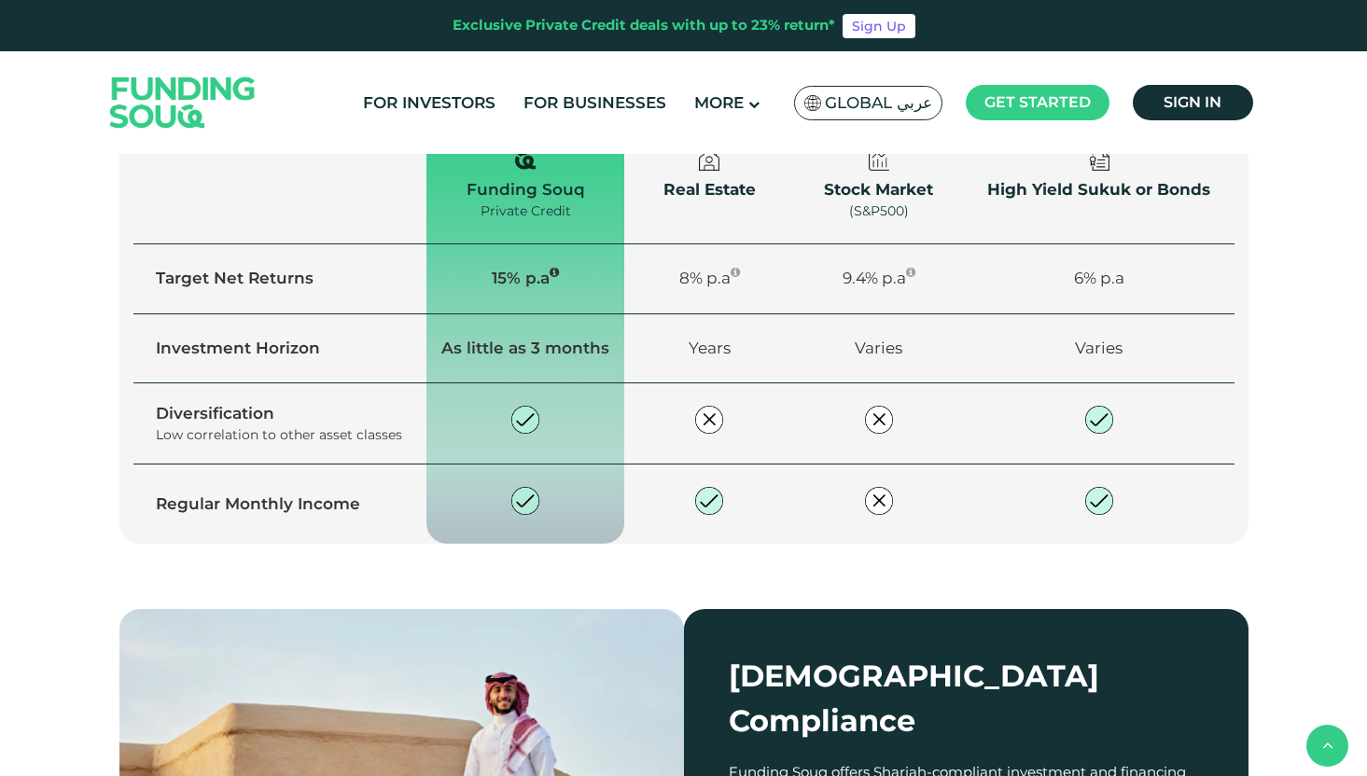
scroll to position [0, 0]
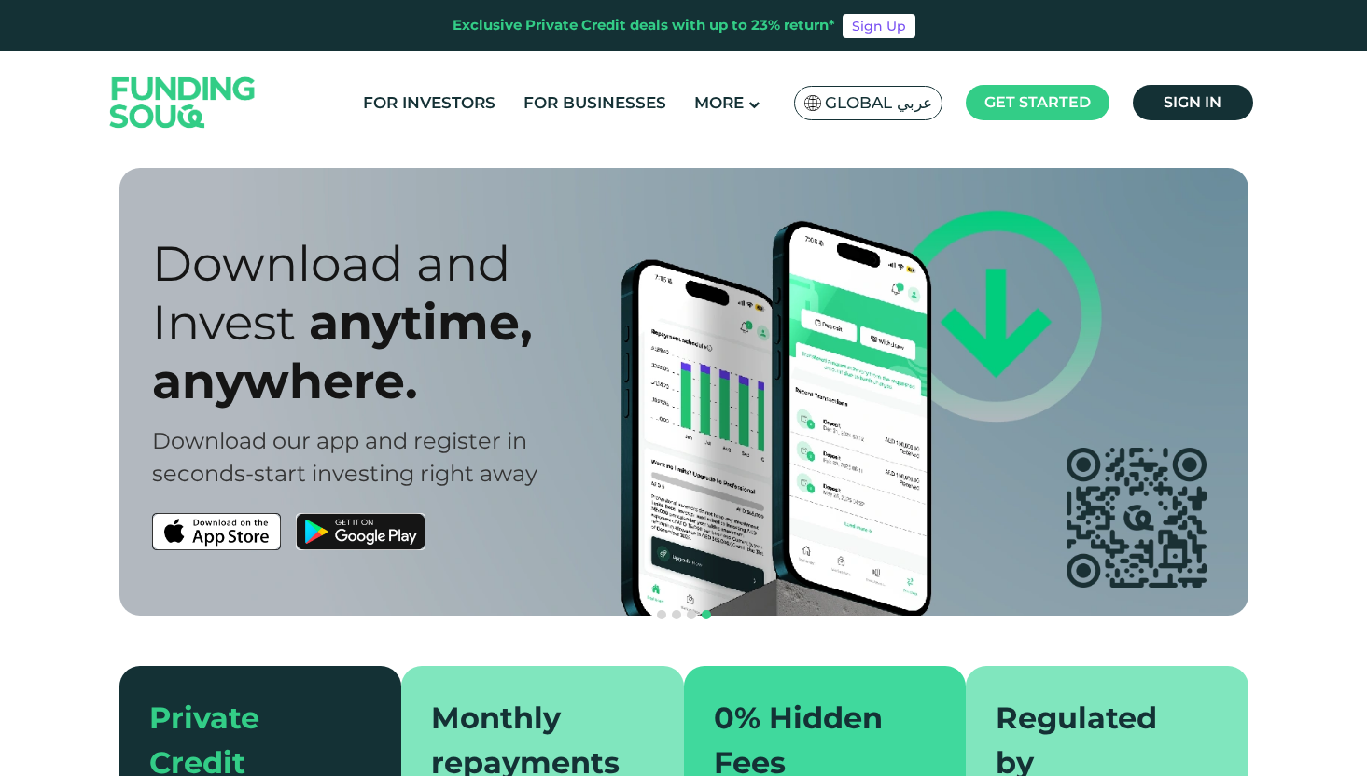
click at [184, 68] on img at bounding box center [182, 102] width 183 height 94
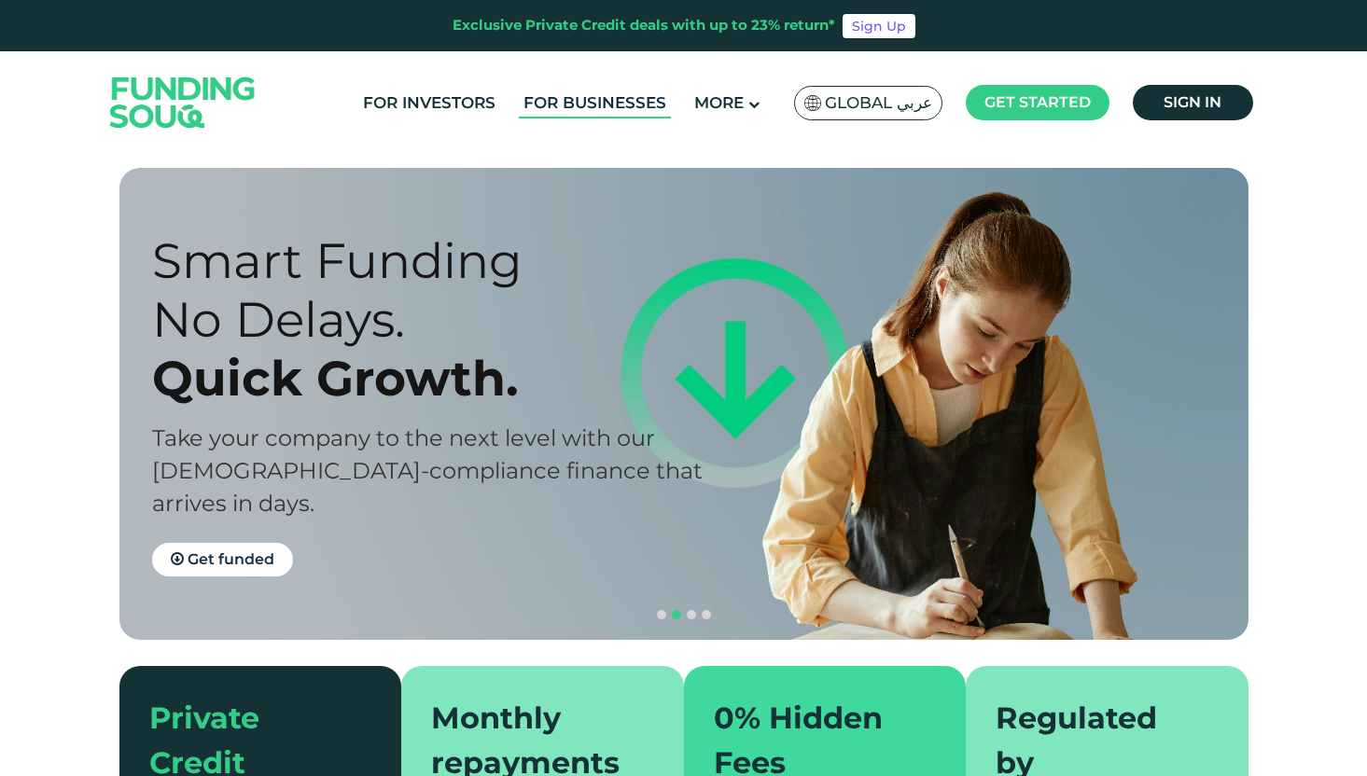
click at [589, 105] on link "For Businesses" at bounding box center [595, 103] width 152 height 31
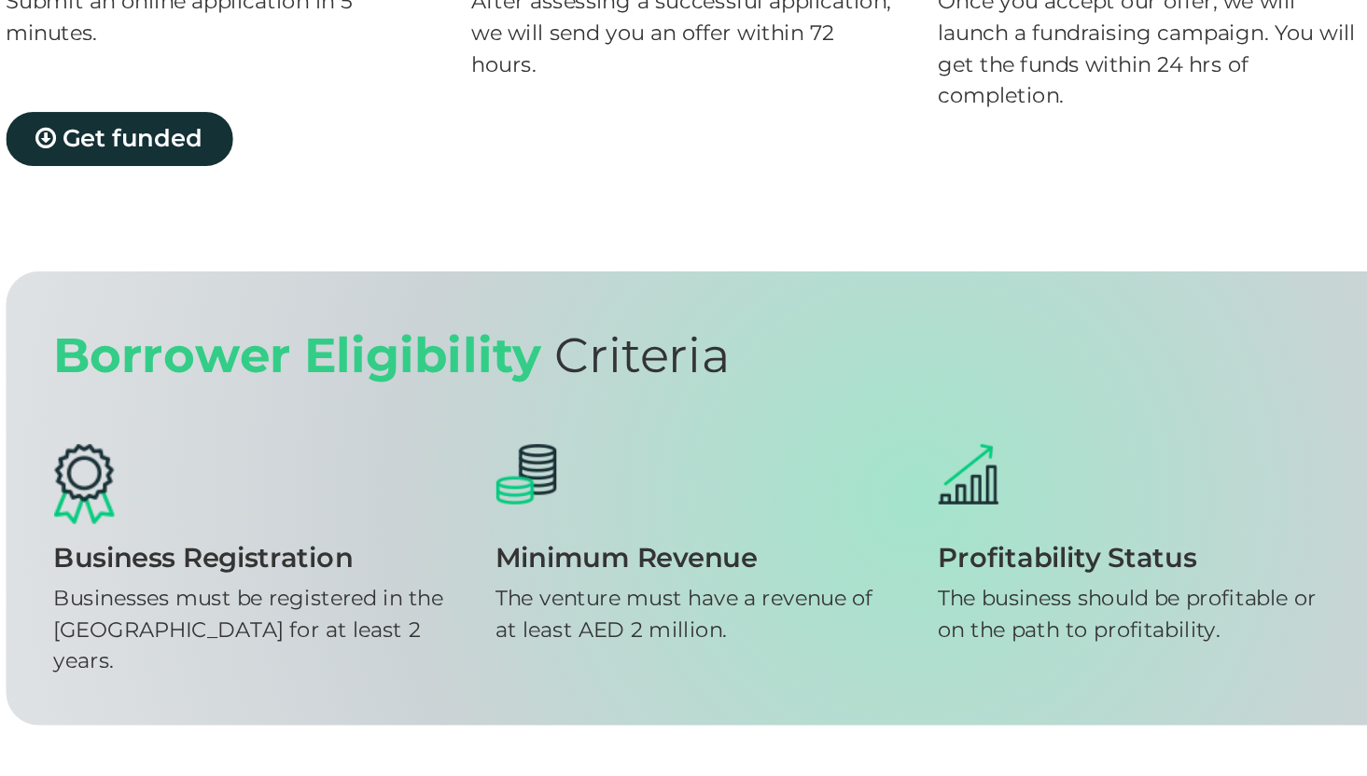
scroll to position [2002, 0]
